Goal: Task Accomplishment & Management: Use online tool/utility

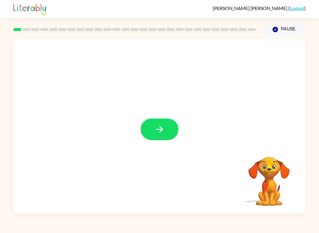
click at [156, 140] on button "button" at bounding box center [160, 130] width 38 height 22
click at [169, 130] on div at bounding box center [159, 126] width 292 height 175
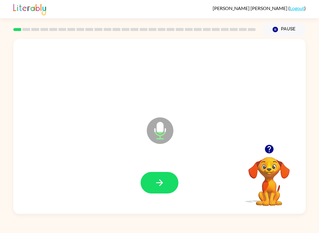
click at [162, 179] on icon "button" at bounding box center [159, 183] width 10 height 10
click at [154, 181] on button "button" at bounding box center [160, 183] width 38 height 22
click at [156, 181] on icon "button" at bounding box center [159, 183] width 10 height 10
click at [174, 183] on button "button" at bounding box center [160, 183] width 38 height 22
click at [166, 190] on button "button" at bounding box center [160, 183] width 38 height 22
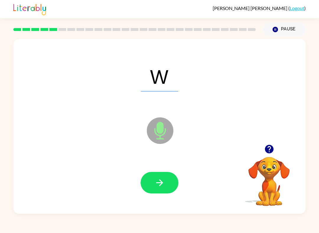
click at [158, 187] on icon "button" at bounding box center [159, 183] width 10 height 10
click at [159, 188] on button "button" at bounding box center [160, 183] width 38 height 22
click at [161, 187] on icon "button" at bounding box center [159, 183] width 10 height 10
click at [170, 183] on button "button" at bounding box center [160, 183] width 38 height 22
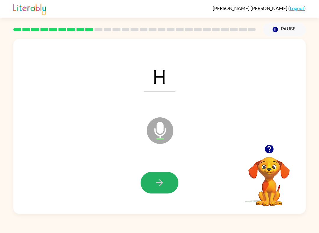
click at [162, 180] on icon "button" at bounding box center [159, 183] width 10 height 10
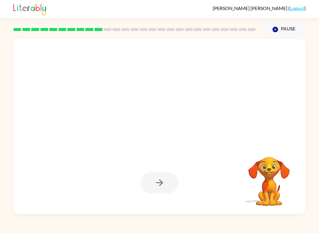
click at [285, 35] on button "Pause Pause" at bounding box center [284, 30] width 43 height 14
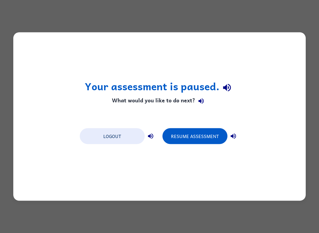
click at [194, 129] on button "Resume Assessment" at bounding box center [194, 136] width 65 height 16
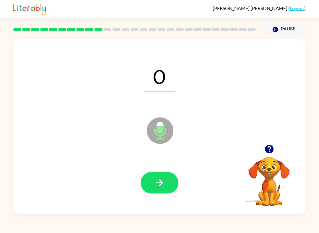
click at [318, 223] on div "[PERSON_NAME] ( Logout ) Pause Pause O Microphone The Microphone is here when i…" at bounding box center [159, 116] width 319 height 233
click at [166, 178] on button "button" at bounding box center [160, 183] width 38 height 22
click at [155, 181] on icon "button" at bounding box center [159, 183] width 10 height 10
click at [171, 181] on button "button" at bounding box center [160, 183] width 38 height 22
click at [152, 193] on button "button" at bounding box center [160, 183] width 38 height 22
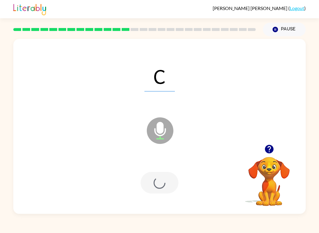
click at [146, 170] on div at bounding box center [159, 183] width 280 height 50
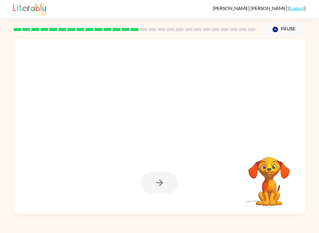
click at [261, 172] on video "Your browser must support playing .mp4 files to use Literably. Please try using…" at bounding box center [268, 177] width 59 height 59
click at [225, 167] on div at bounding box center [159, 183] width 280 height 50
click at [273, 169] on video "Your browser must support playing .mp4 files to use Literably. Please try using…" at bounding box center [268, 177] width 59 height 59
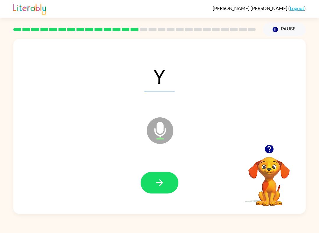
click at [162, 197] on div at bounding box center [159, 183] width 280 height 50
click at [176, 203] on div at bounding box center [159, 183] width 280 height 50
click at [158, 184] on icon "button" at bounding box center [159, 183] width 10 height 10
click at [154, 203] on div at bounding box center [159, 183] width 280 height 50
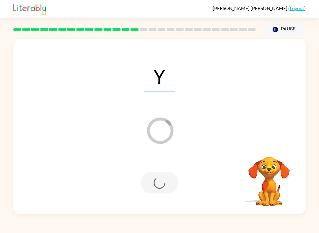
click at [160, 187] on div at bounding box center [160, 183] width 38 height 22
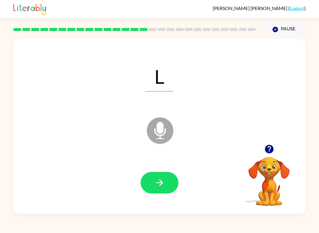
click at [139, 177] on div at bounding box center [159, 183] width 280 height 50
click at [135, 179] on div at bounding box center [159, 183] width 280 height 50
click at [160, 198] on div at bounding box center [159, 183] width 280 height 50
click at [154, 134] on icon at bounding box center [160, 130] width 27 height 27
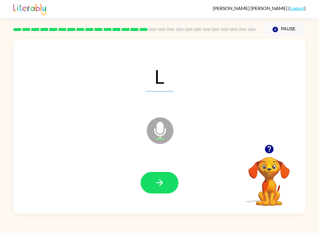
click at [139, 172] on div at bounding box center [159, 183] width 280 height 50
click at [148, 192] on button "button" at bounding box center [160, 183] width 38 height 22
click at [148, 192] on div at bounding box center [160, 183] width 38 height 22
click at [161, 181] on div at bounding box center [160, 183] width 38 height 22
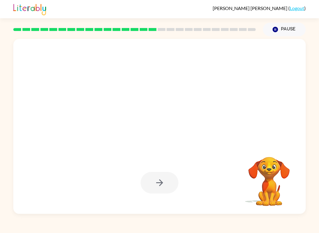
click at [290, 190] on video "Your browser must support playing .mp4 files to use Literably. Please try using…" at bounding box center [268, 177] width 59 height 59
click at [304, 181] on div at bounding box center [159, 126] width 292 height 175
click at [294, 197] on video "Your browser must support playing .mp4 files to use Literably. Please try using…" at bounding box center [268, 177] width 59 height 59
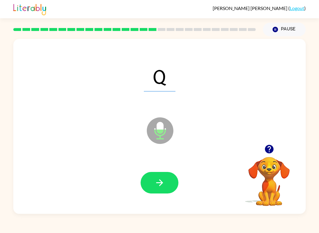
click at [158, 182] on icon "button" at bounding box center [159, 183] width 10 height 10
click at [158, 172] on button "button" at bounding box center [160, 183] width 38 height 22
click at [152, 191] on button "button" at bounding box center [160, 183] width 38 height 22
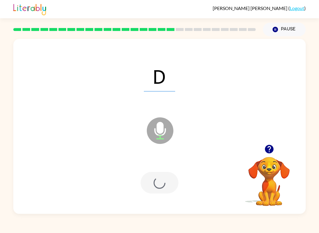
click at [152, 191] on div at bounding box center [160, 183] width 38 height 22
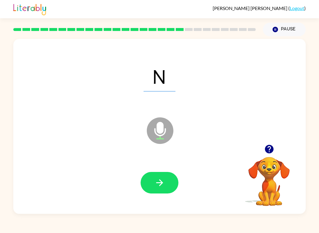
click at [167, 187] on button "button" at bounding box center [160, 183] width 38 height 22
click at [160, 193] on button "button" at bounding box center [160, 183] width 38 height 22
click at [147, 209] on div "X Microphone The Microphone is here when it is your turn to talk" at bounding box center [159, 126] width 292 height 175
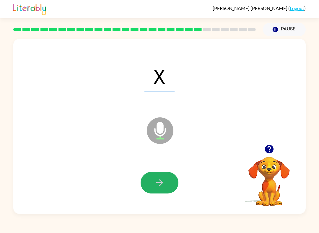
click at [161, 180] on icon "button" at bounding box center [159, 183] width 10 height 10
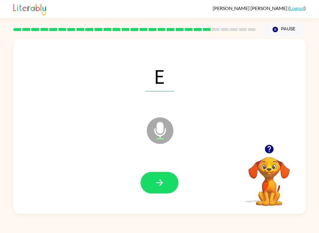
click at [164, 180] on icon "button" at bounding box center [159, 183] width 10 height 10
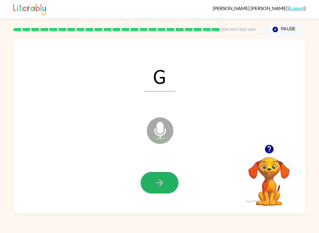
click at [166, 185] on button "button" at bounding box center [160, 183] width 38 height 22
click at [167, 180] on div at bounding box center [160, 183] width 38 height 22
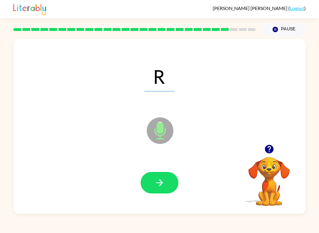
click at [168, 177] on button "button" at bounding box center [160, 183] width 38 height 22
click at [151, 187] on button "button" at bounding box center [160, 183] width 38 height 22
click at [151, 193] on button "button" at bounding box center [160, 183] width 38 height 22
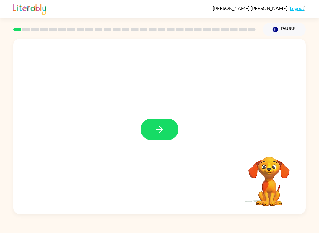
click at [161, 137] on button "button" at bounding box center [160, 130] width 38 height 22
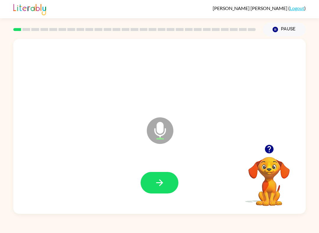
click at [171, 144] on icon "Microphone The Microphone is here when it is your turn to talk" at bounding box center [189, 138] width 89 height 44
click at [171, 189] on button "button" at bounding box center [160, 183] width 38 height 22
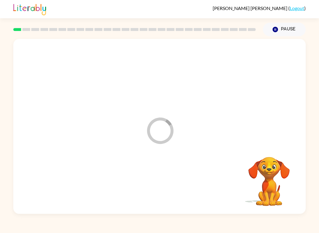
click at [171, 188] on div at bounding box center [159, 183] width 280 height 50
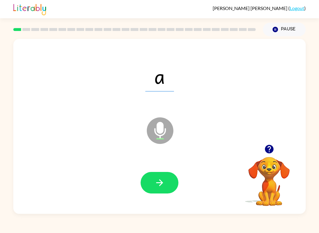
click at [166, 192] on button "button" at bounding box center [160, 183] width 38 height 22
click at [154, 178] on button "button" at bounding box center [160, 183] width 38 height 22
click at [154, 178] on div at bounding box center [160, 183] width 38 height 22
click at [132, 205] on div at bounding box center [159, 183] width 280 height 50
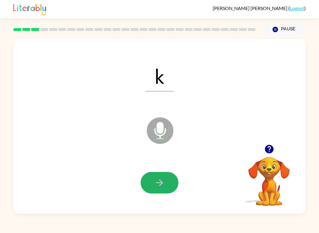
click at [159, 178] on button "button" at bounding box center [160, 183] width 38 height 22
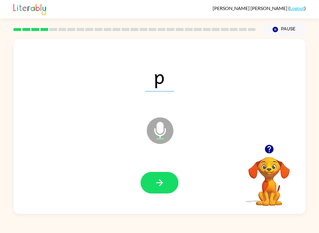
click at [155, 183] on icon "button" at bounding box center [159, 183] width 10 height 10
click at [166, 185] on button "button" at bounding box center [160, 183] width 38 height 22
click at [156, 184] on icon "button" at bounding box center [159, 183] width 10 height 10
click at [161, 179] on icon "button" at bounding box center [159, 183] width 10 height 10
click at [154, 183] on button "button" at bounding box center [160, 183] width 38 height 22
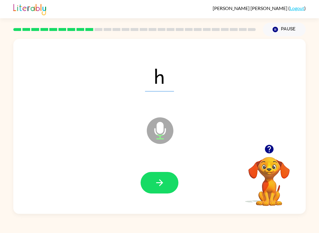
click at [151, 185] on button "button" at bounding box center [160, 183] width 38 height 22
click at [168, 184] on button "button" at bounding box center [160, 183] width 38 height 22
click at [160, 185] on icon "button" at bounding box center [159, 182] width 7 height 7
click at [151, 176] on button "button" at bounding box center [160, 183] width 38 height 22
click at [257, 95] on div "c" at bounding box center [159, 76] width 280 height 50
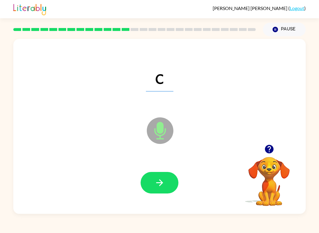
click at [158, 180] on icon "button" at bounding box center [159, 183] width 10 height 10
click at [162, 186] on icon "button" at bounding box center [159, 183] width 10 height 10
click at [156, 185] on icon "button" at bounding box center [159, 183] width 10 height 10
click at [158, 179] on icon "button" at bounding box center [159, 183] width 10 height 10
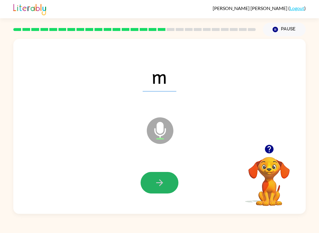
click at [164, 190] on button "button" at bounding box center [160, 183] width 38 height 22
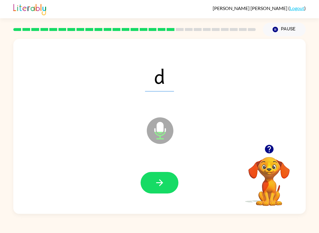
click at [156, 175] on button "button" at bounding box center [160, 183] width 38 height 22
click at [167, 178] on button "button" at bounding box center [160, 183] width 38 height 22
click at [165, 185] on button "button" at bounding box center [160, 183] width 38 height 22
click at [162, 171] on div at bounding box center [159, 183] width 280 height 50
click at [154, 189] on button "button" at bounding box center [160, 183] width 38 height 22
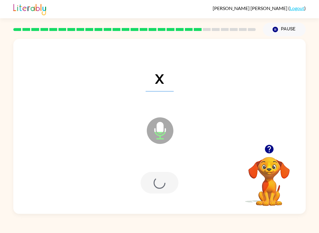
click at [160, 187] on div at bounding box center [160, 183] width 38 height 22
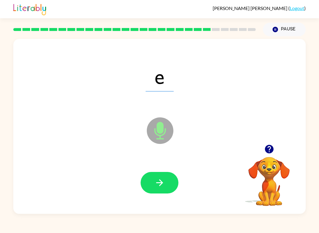
click at [173, 180] on button "button" at bounding box center [160, 183] width 38 height 22
click at [285, 28] on button "Pause Pause" at bounding box center [284, 30] width 43 height 14
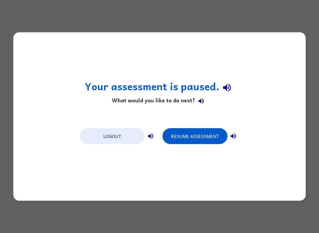
click at [189, 135] on button "Resume Assessment" at bounding box center [194, 136] width 65 height 16
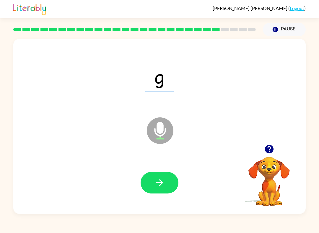
click at [139, 179] on div at bounding box center [159, 183] width 280 height 50
click at [123, 185] on div at bounding box center [159, 183] width 280 height 50
click at [139, 175] on div at bounding box center [159, 183] width 280 height 50
click at [172, 186] on button "button" at bounding box center [160, 183] width 38 height 22
click at [156, 181] on icon "button" at bounding box center [159, 183] width 10 height 10
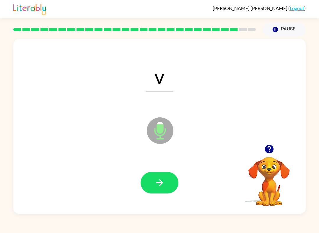
click at [172, 175] on button "button" at bounding box center [160, 183] width 38 height 22
click at [172, 155] on icon "Microphone The Microphone is here when it is your turn to talk" at bounding box center [189, 138] width 89 height 44
click at [167, 178] on button "button" at bounding box center [160, 183] width 38 height 22
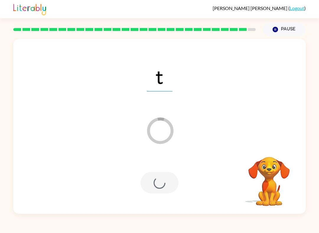
click at [166, 189] on div at bounding box center [160, 183] width 38 height 22
